Goal: Check status: Check status

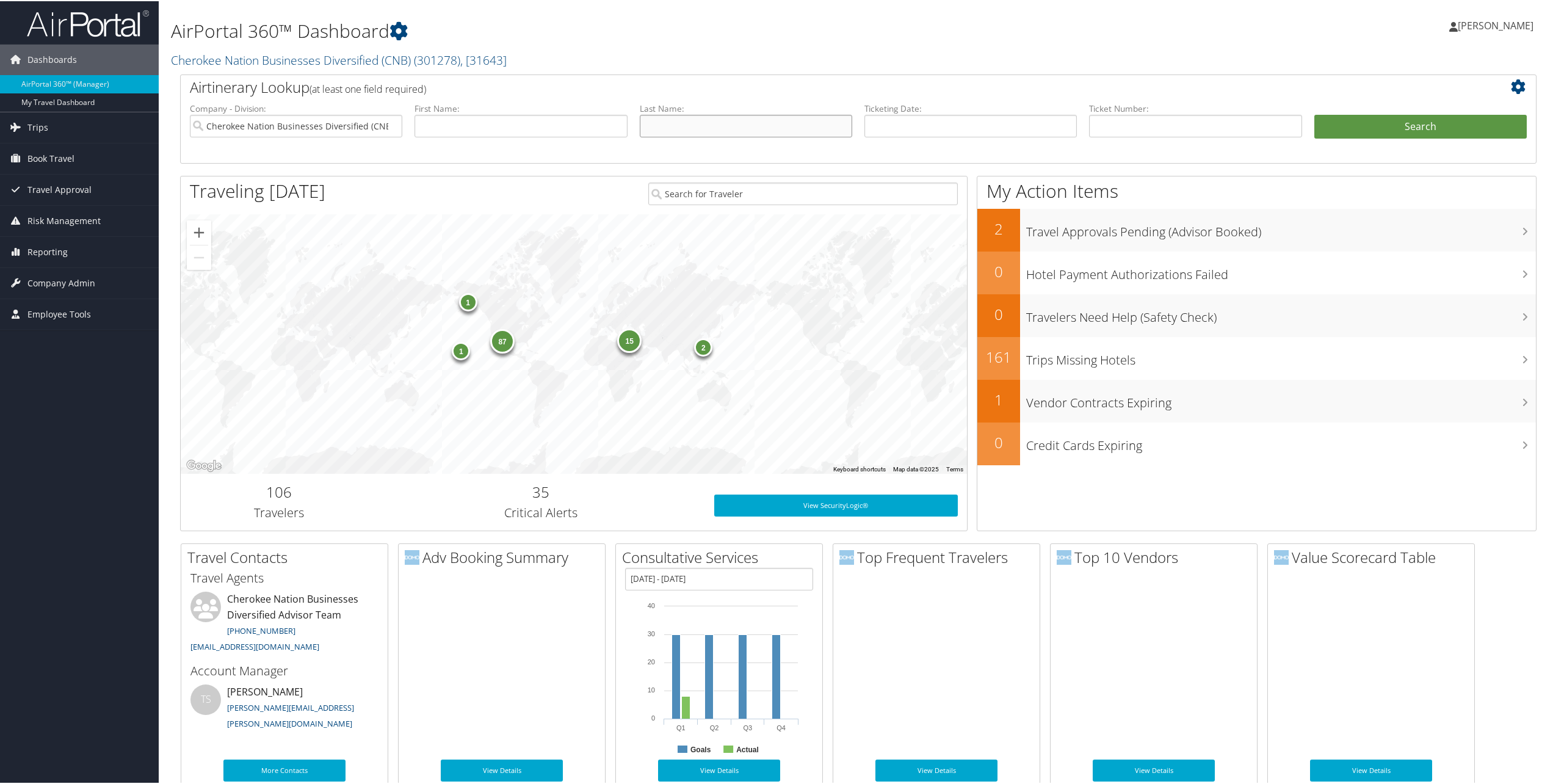
click at [761, 125] on input "text" at bounding box center [746, 125] width 212 height 22
click at [785, 126] on input "text" at bounding box center [746, 125] width 212 height 22
click at [683, 131] on input "text" at bounding box center [746, 125] width 212 height 22
type input "lynch"
click at [1314, 113] on button "Search" at bounding box center [1420, 125] width 212 height 25
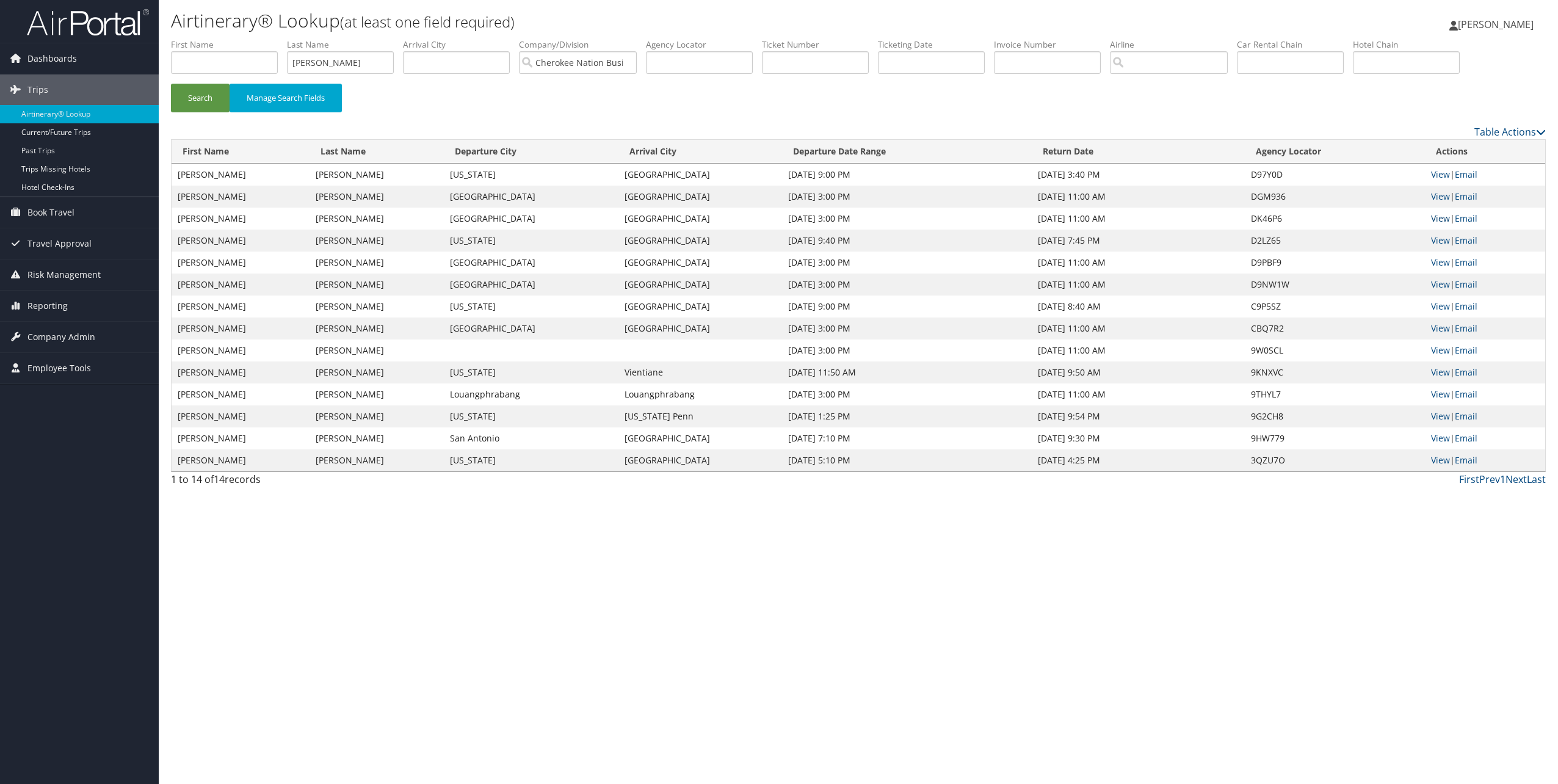
click at [1445, 219] on link "View" at bounding box center [1441, 218] width 19 height 12
click at [1444, 198] on link "View" at bounding box center [1441, 196] width 19 height 12
click at [1439, 173] on link "View" at bounding box center [1441, 174] width 19 height 12
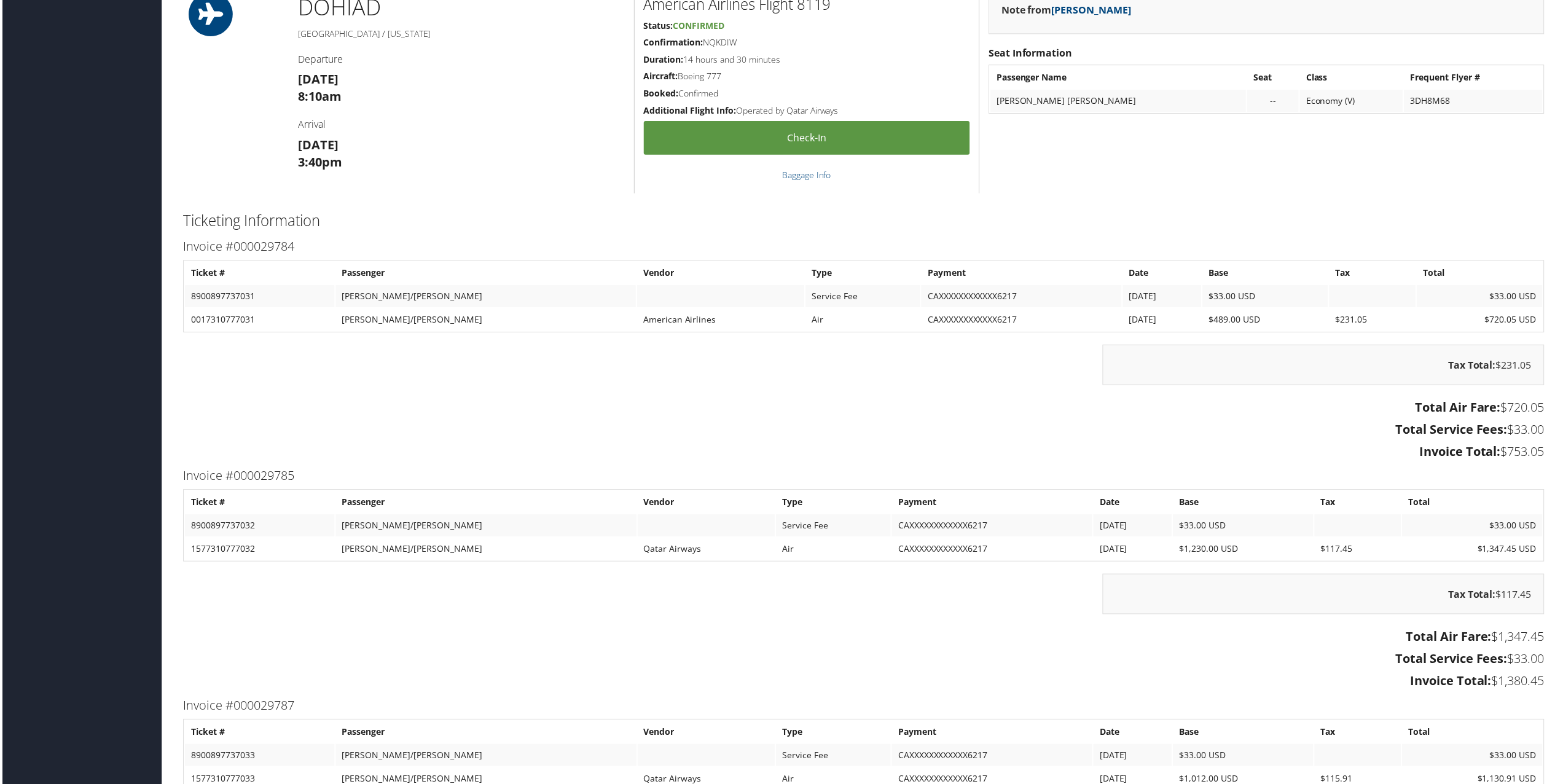
scroll to position [1536, 0]
